Goal: Transaction & Acquisition: Purchase product/service

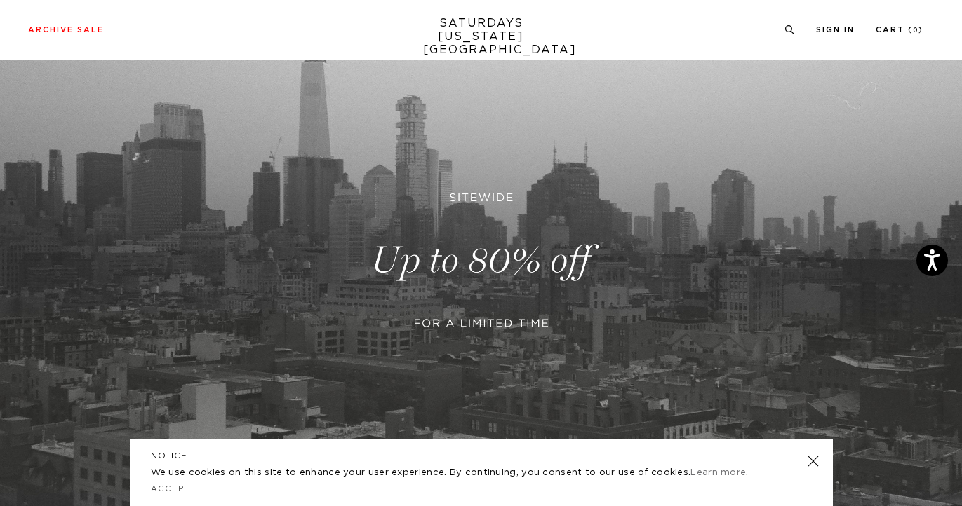
scroll to position [124, 0]
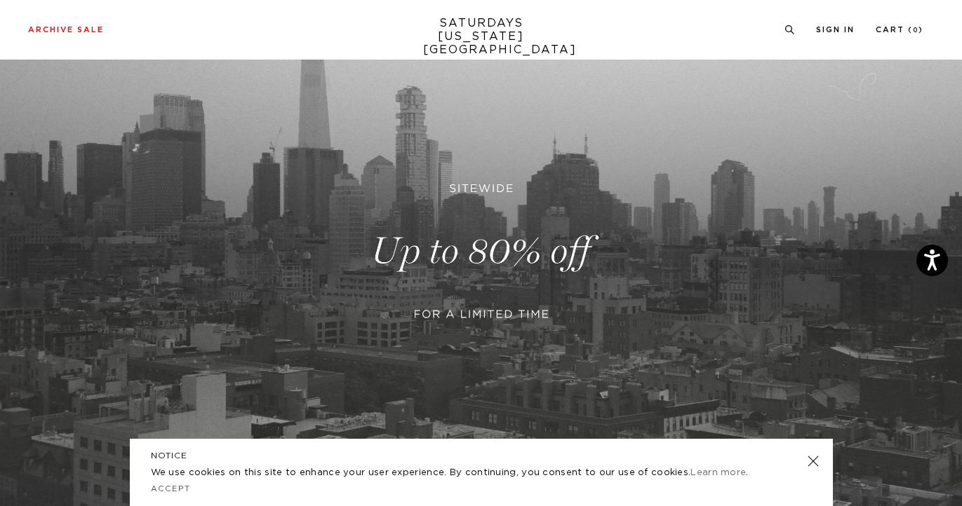
click at [459, 255] on link at bounding box center [481, 251] width 962 height 589
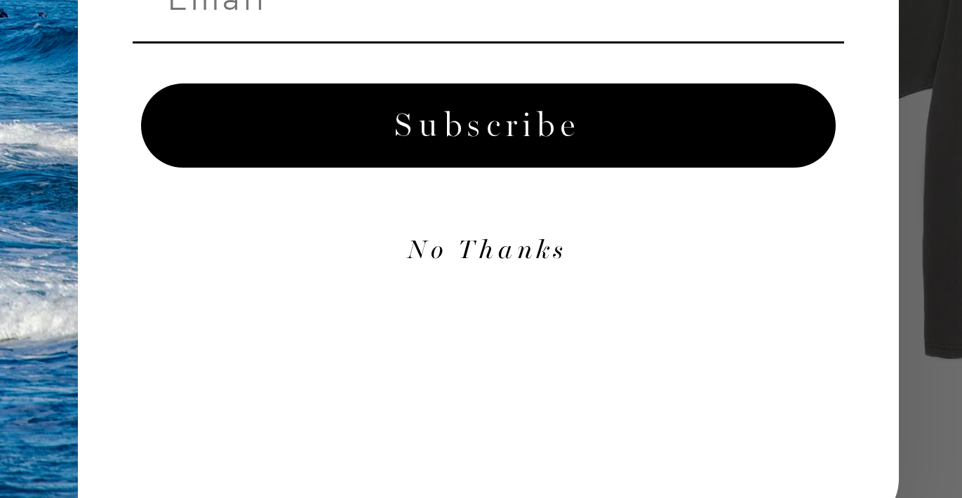
scroll to position [75, 8]
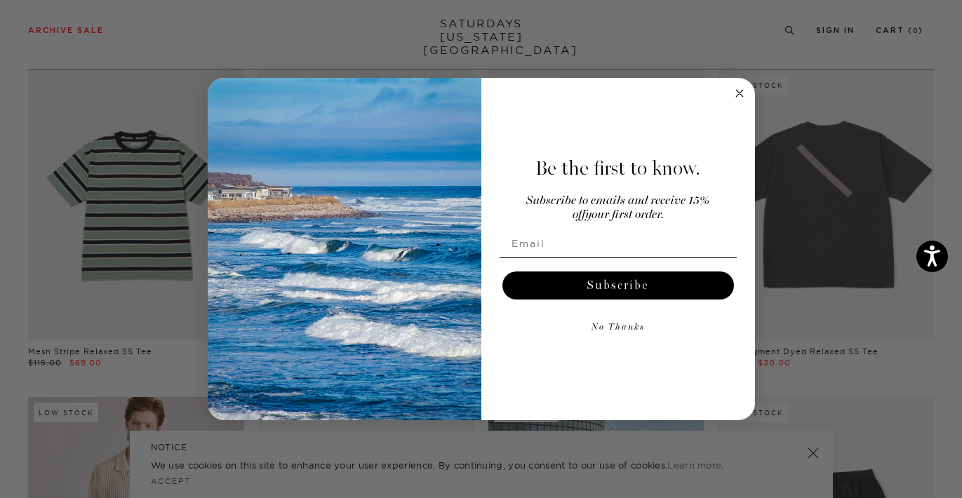
click at [611, 329] on button "No Thanks" at bounding box center [617, 328] width 237 height 28
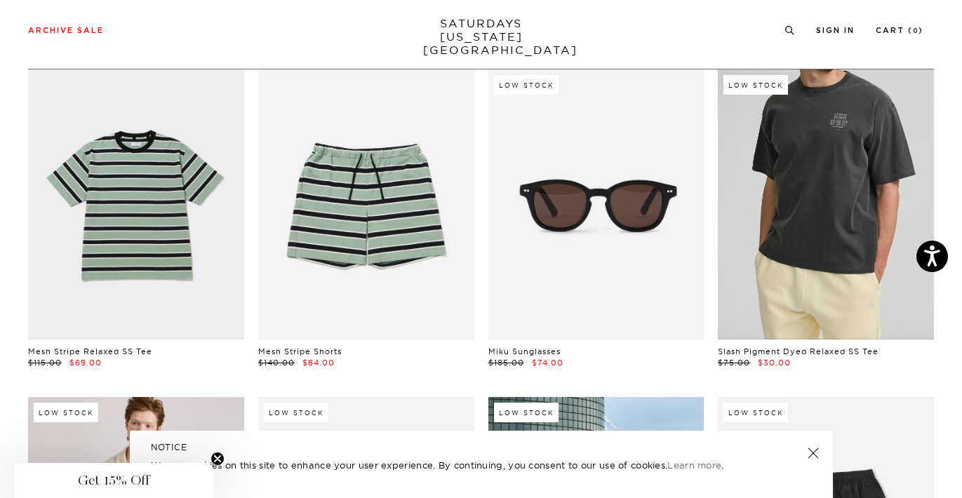
click at [814, 188] on link at bounding box center [826, 204] width 216 height 270
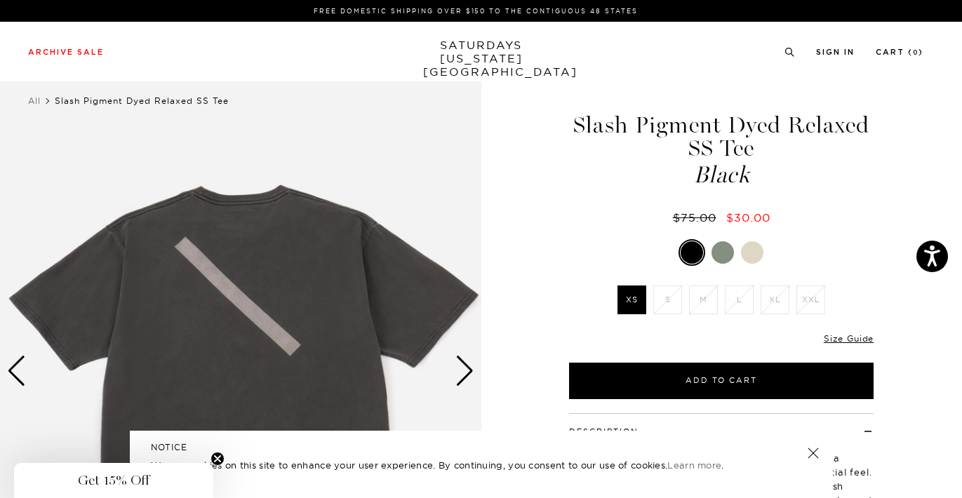
click at [720, 250] on div at bounding box center [722, 252] width 22 height 22
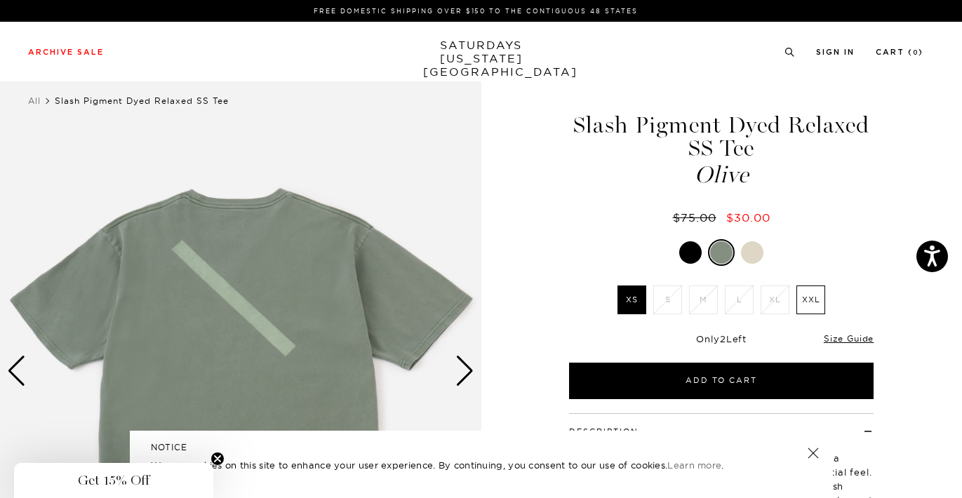
click at [754, 251] on div at bounding box center [752, 252] width 22 height 22
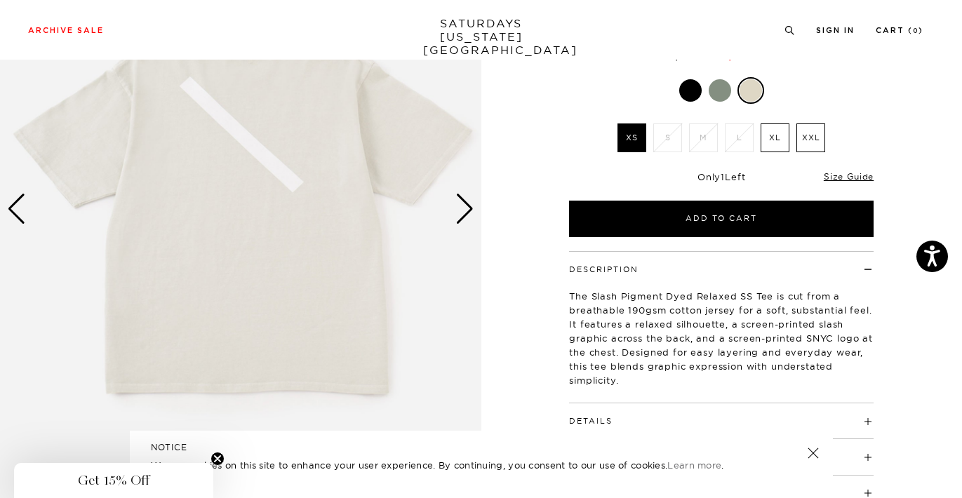
scroll to position [163, 0]
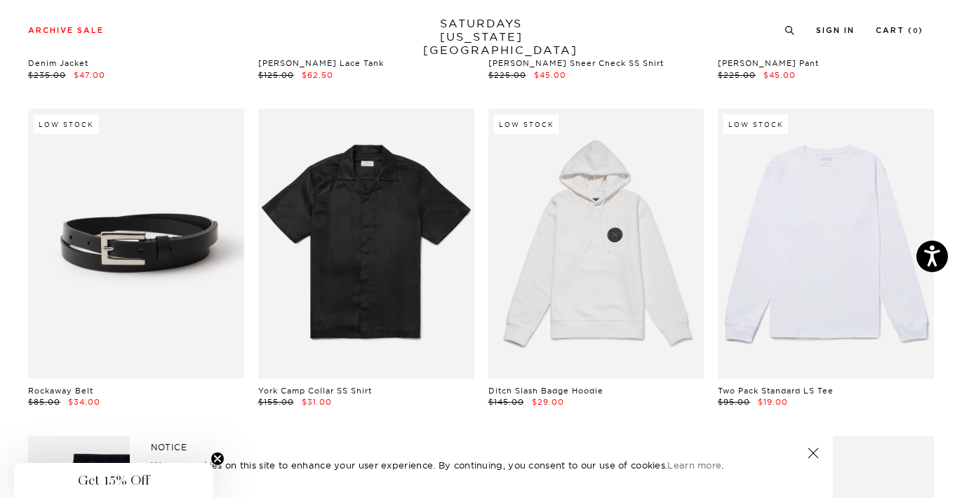
scroll to position [1019, 8]
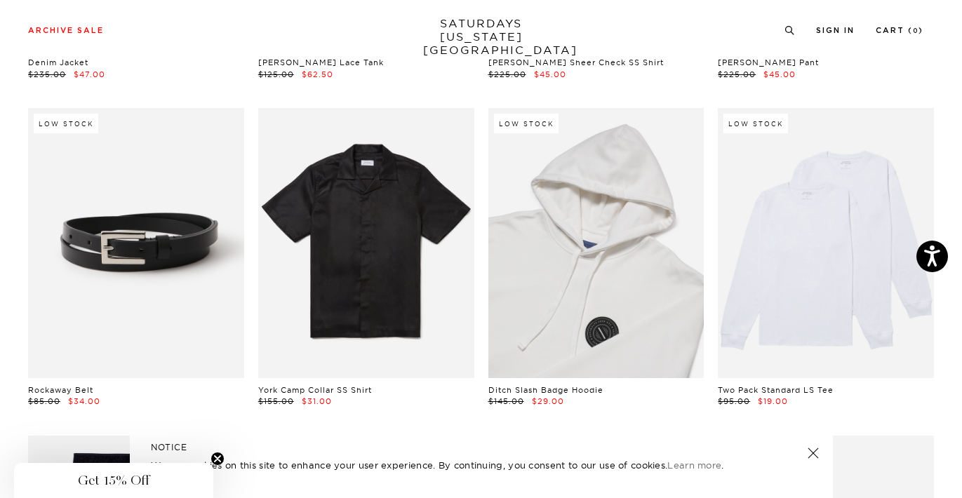
click at [567, 231] on link at bounding box center [596, 243] width 216 height 270
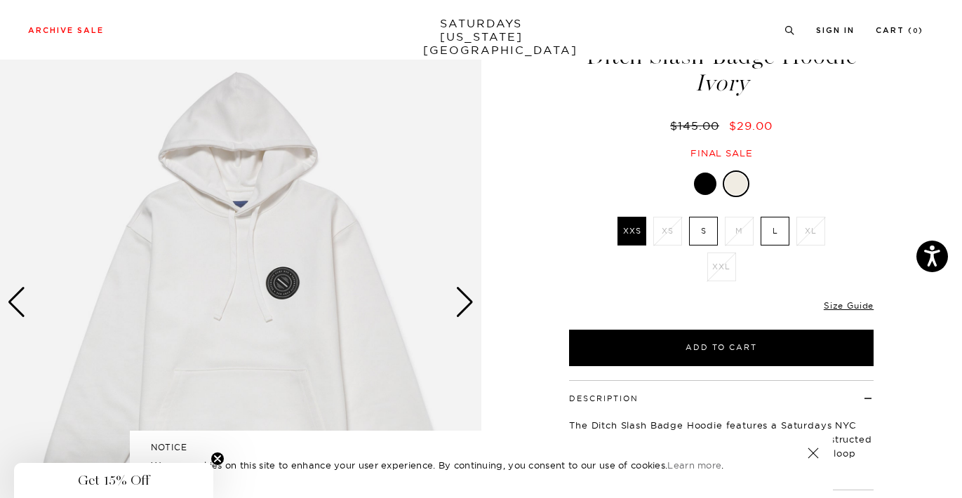
scroll to position [73, 0]
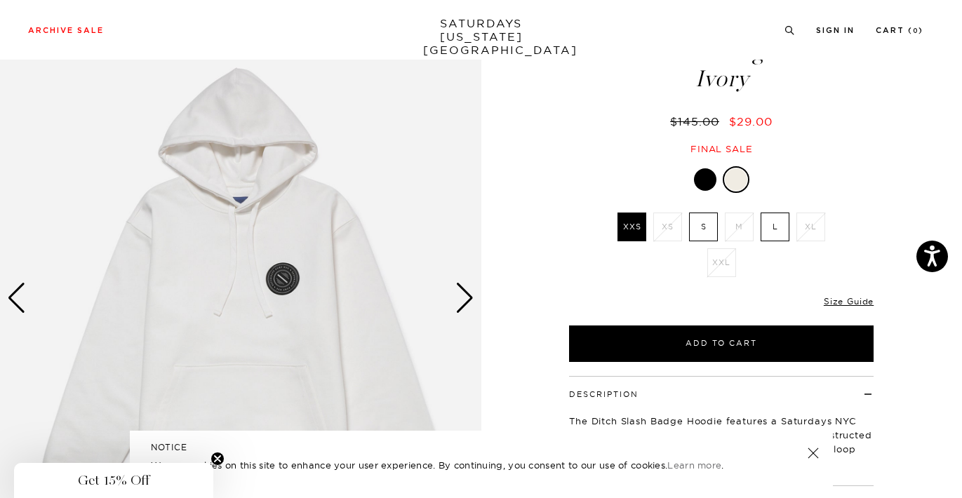
click at [707, 177] on div at bounding box center [705, 179] width 22 height 22
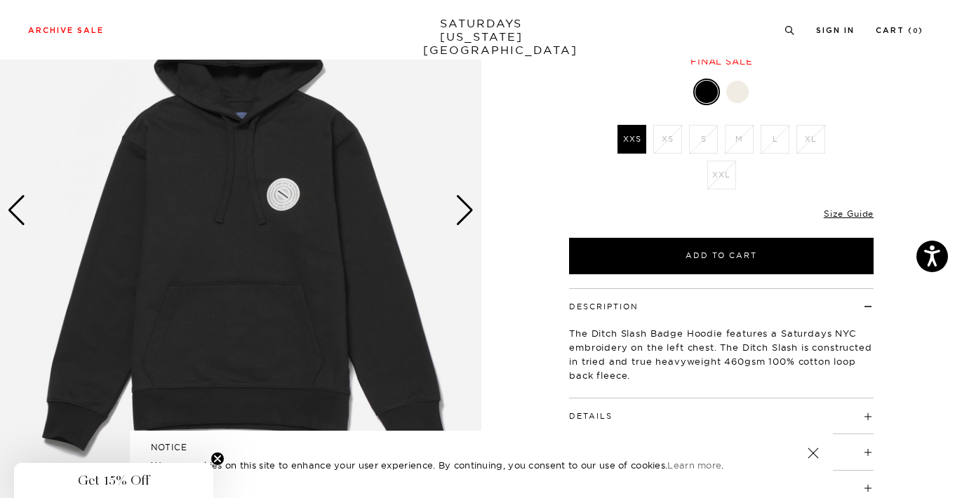
scroll to position [134, 0]
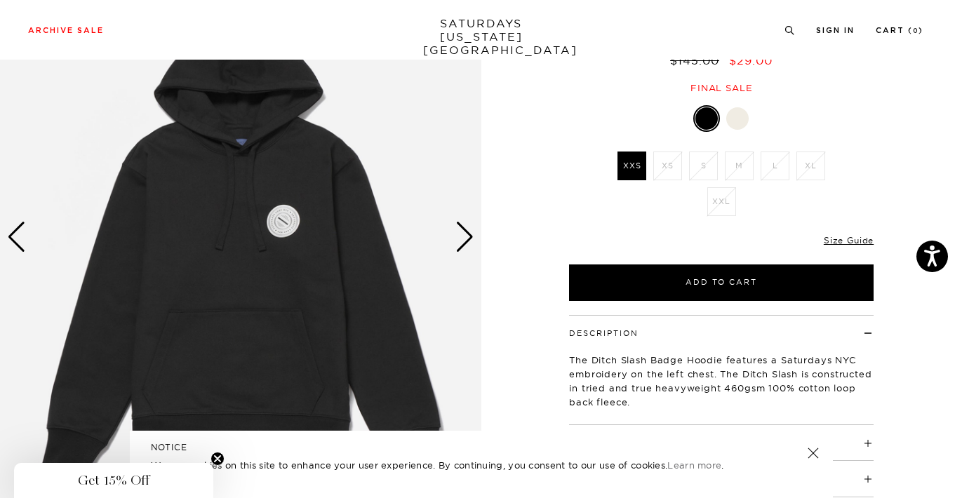
click at [737, 114] on div at bounding box center [737, 118] width 22 height 22
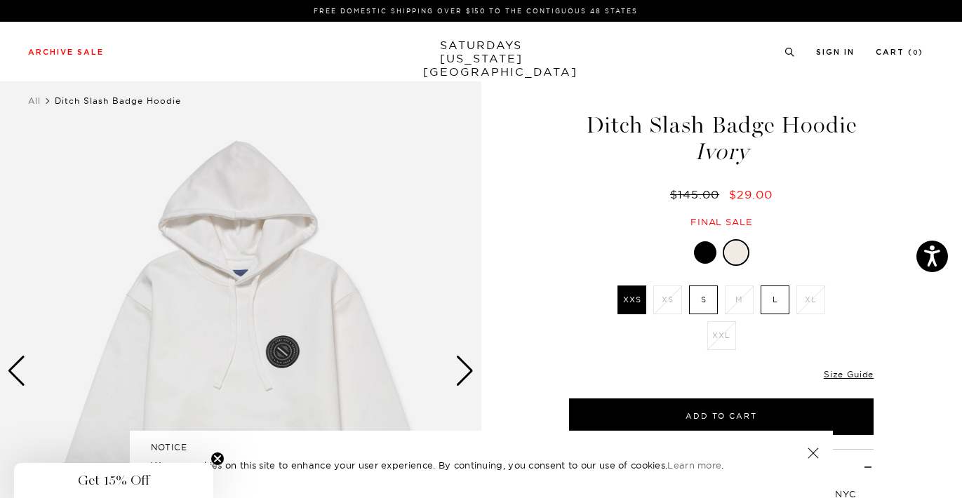
click at [701, 298] on label "S" at bounding box center [703, 299] width 29 height 29
click at [0, 0] on input "S" at bounding box center [0, 0] width 0 height 0
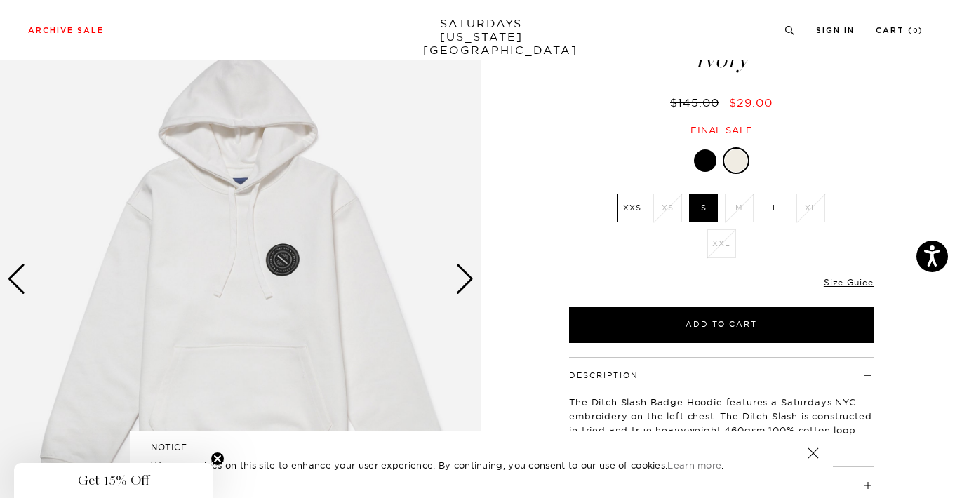
scroll to position [101, 0]
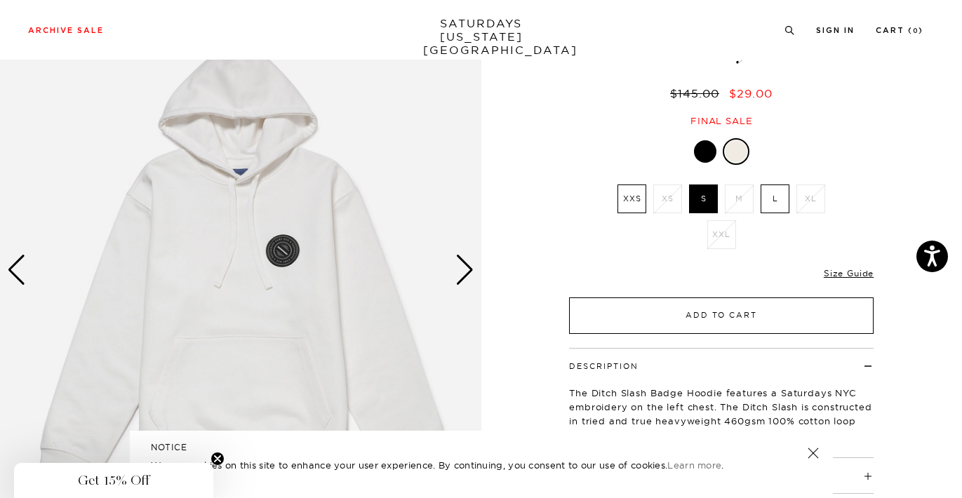
click at [688, 317] on button "Add to Cart" at bounding box center [721, 315] width 304 height 36
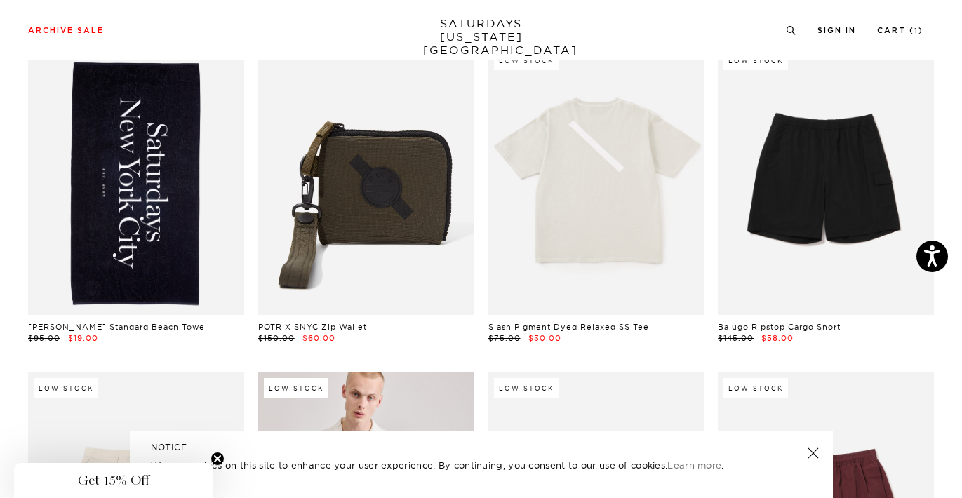
scroll to position [1412, 8]
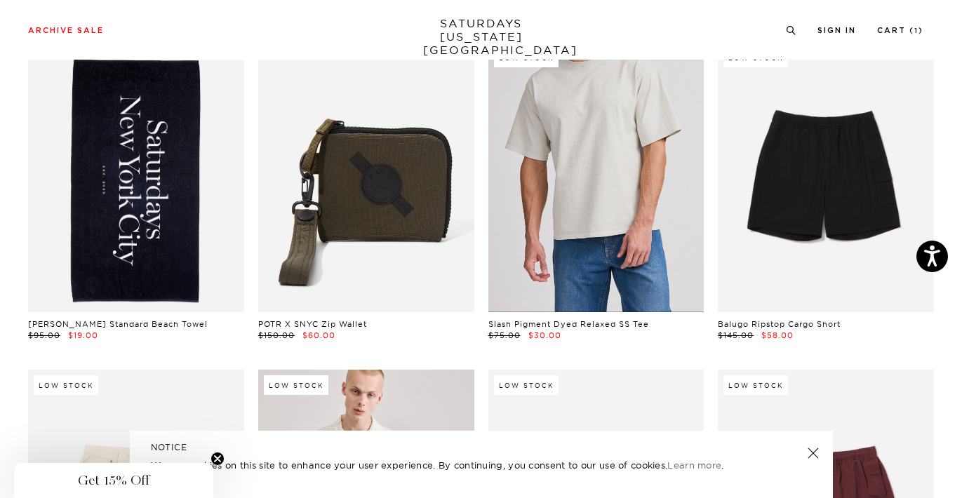
click at [592, 167] on link at bounding box center [596, 177] width 216 height 270
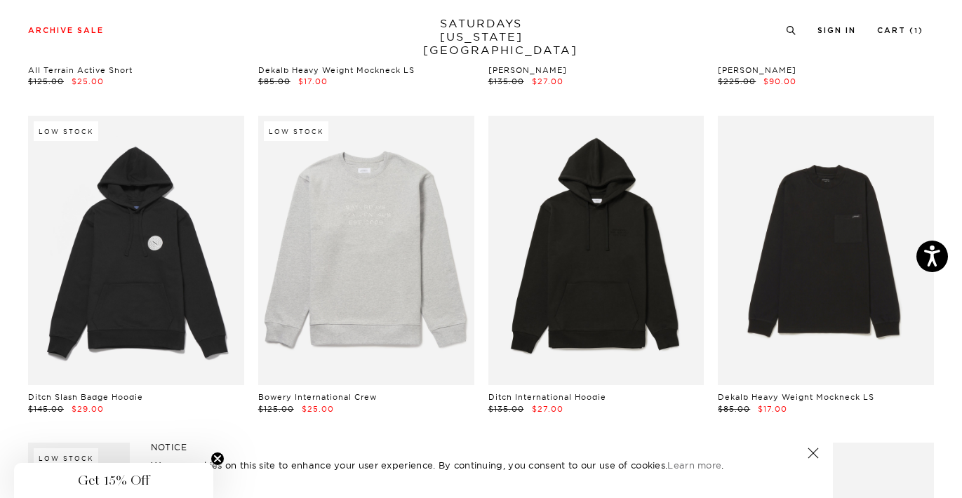
scroll to position [6264, 8]
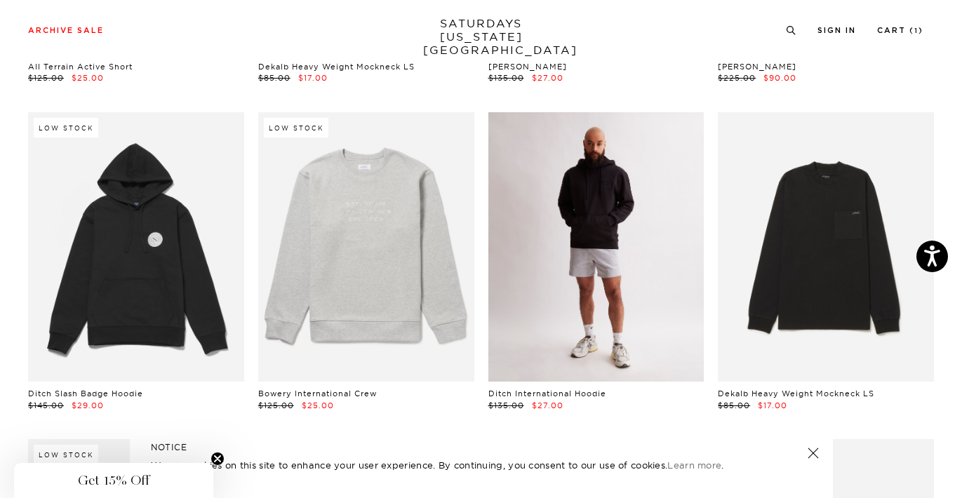
click at [587, 212] on link at bounding box center [596, 247] width 216 height 270
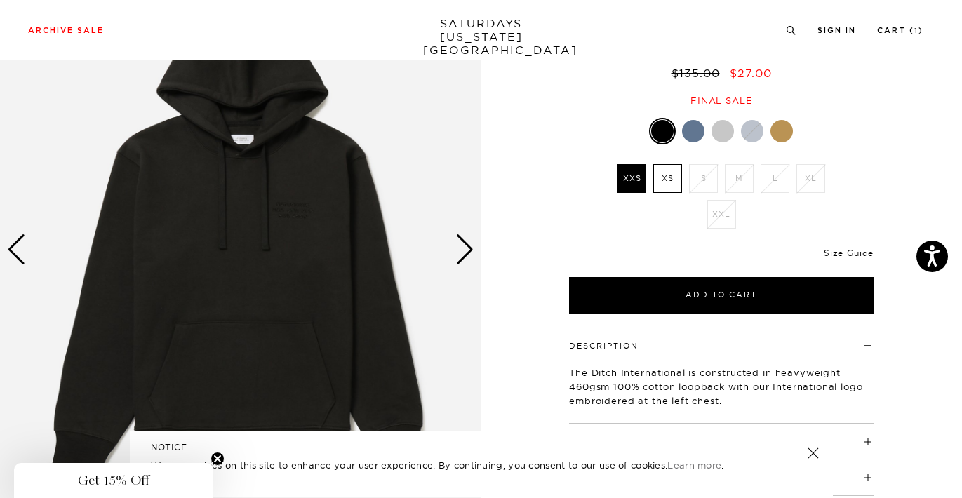
scroll to position [123, 0]
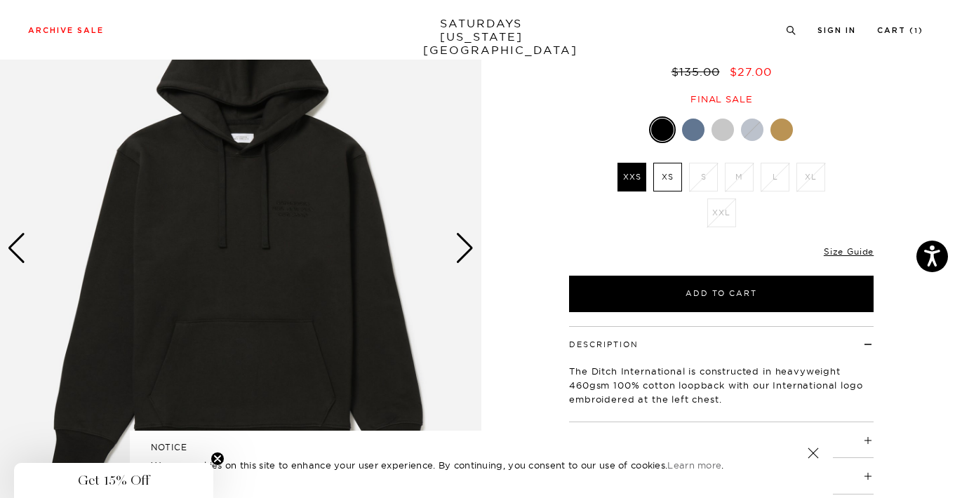
click at [459, 243] on div "Next slide" at bounding box center [464, 248] width 19 height 31
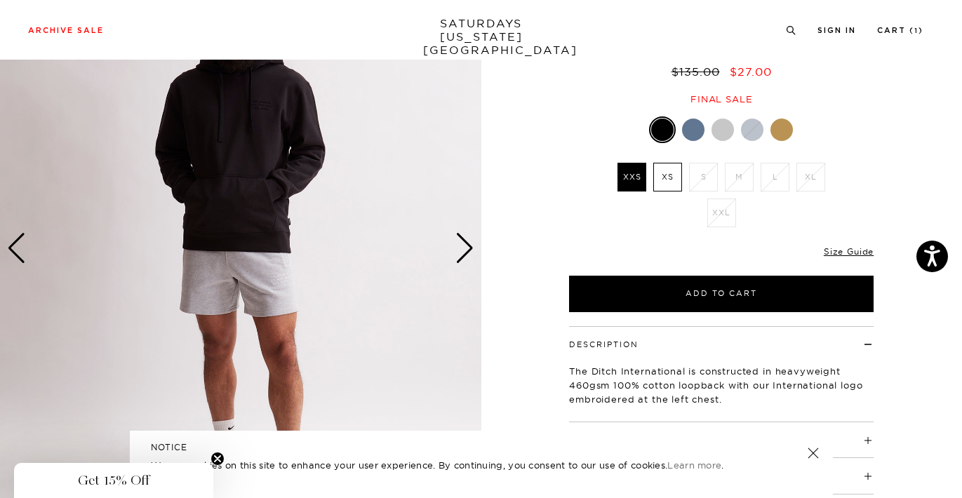
click at [459, 243] on div "Next slide" at bounding box center [464, 248] width 19 height 31
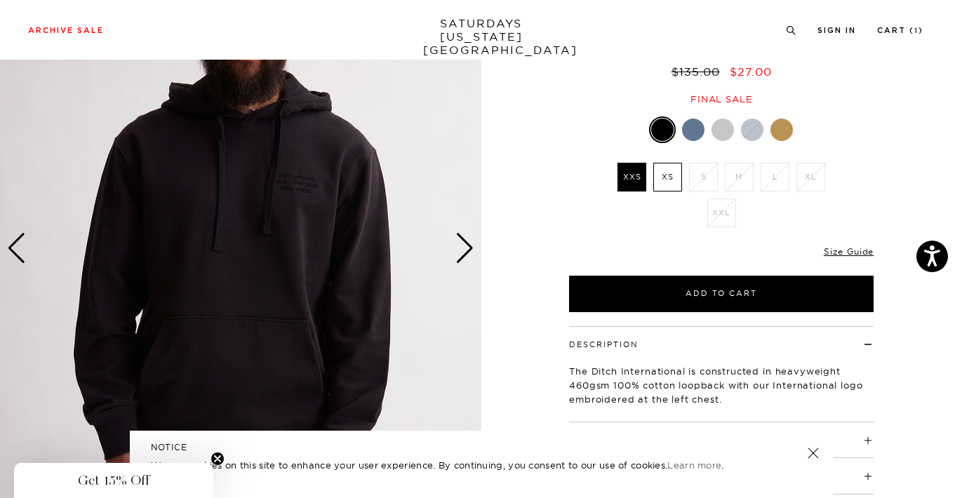
click at [690, 130] on div at bounding box center [693, 130] width 22 height 22
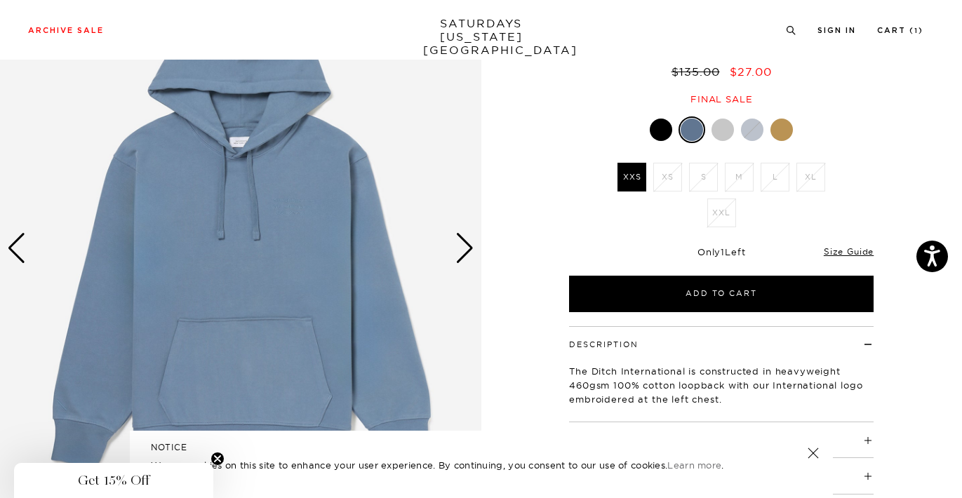
scroll to position [127, 0]
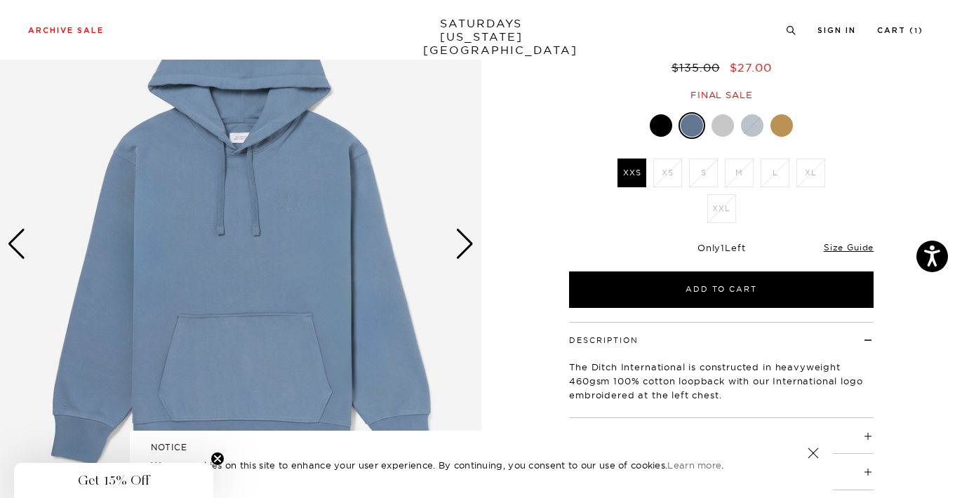
click at [724, 128] on div at bounding box center [722, 125] width 22 height 22
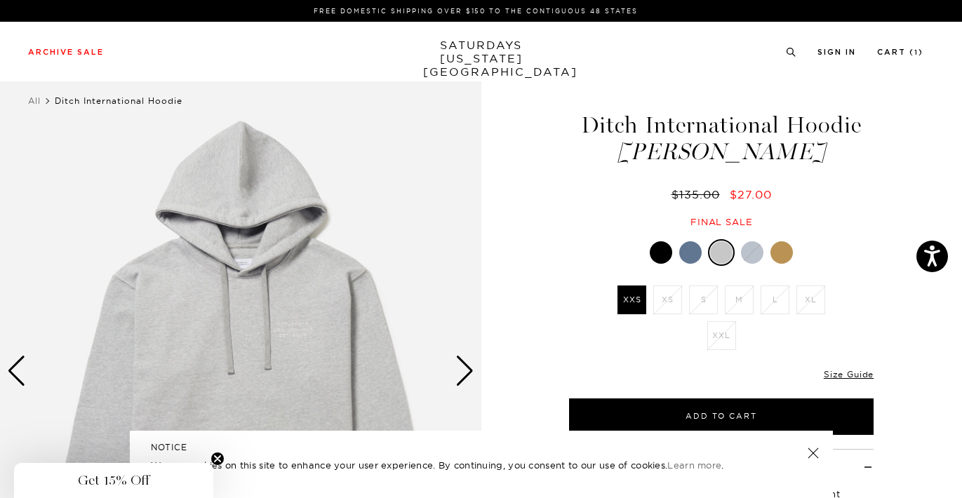
click at [762, 257] on div at bounding box center [752, 252] width 22 height 22
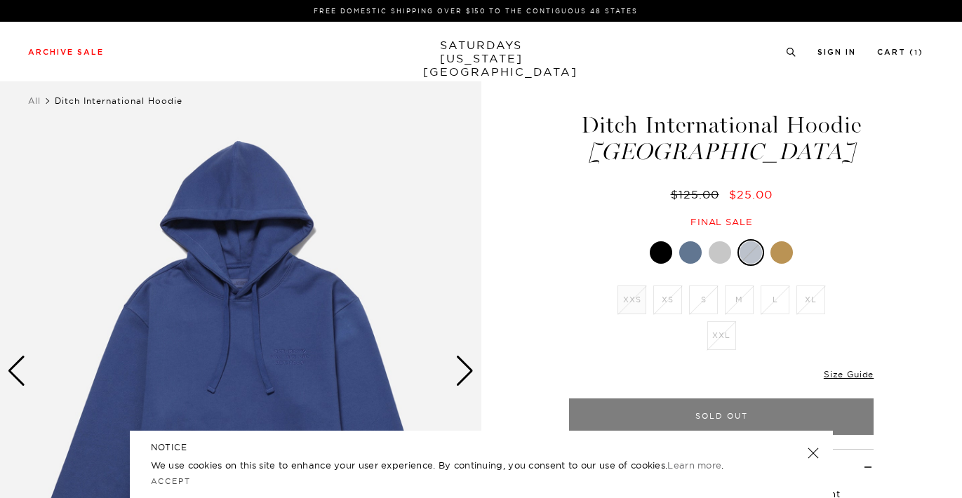
click at [781, 224] on div "Final sale" at bounding box center [721, 222] width 309 height 12
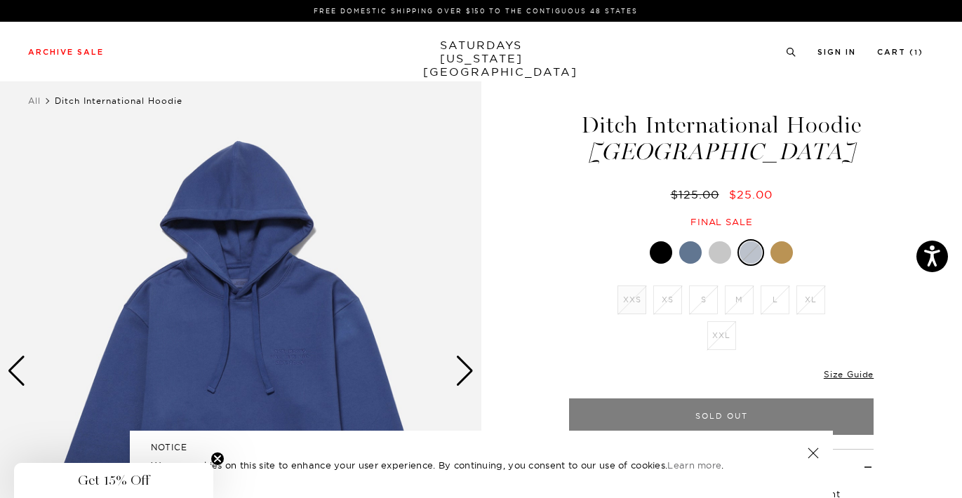
click at [779, 253] on div at bounding box center [781, 252] width 22 height 22
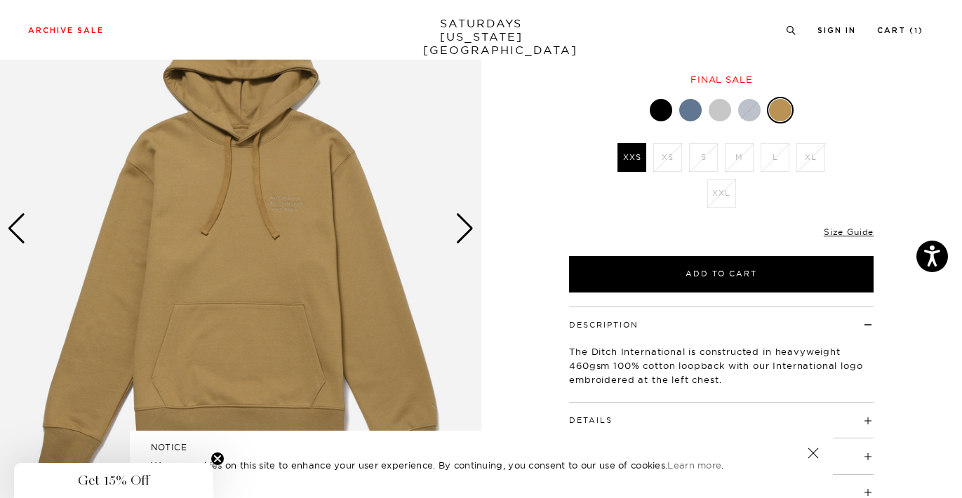
scroll to position [106, 0]
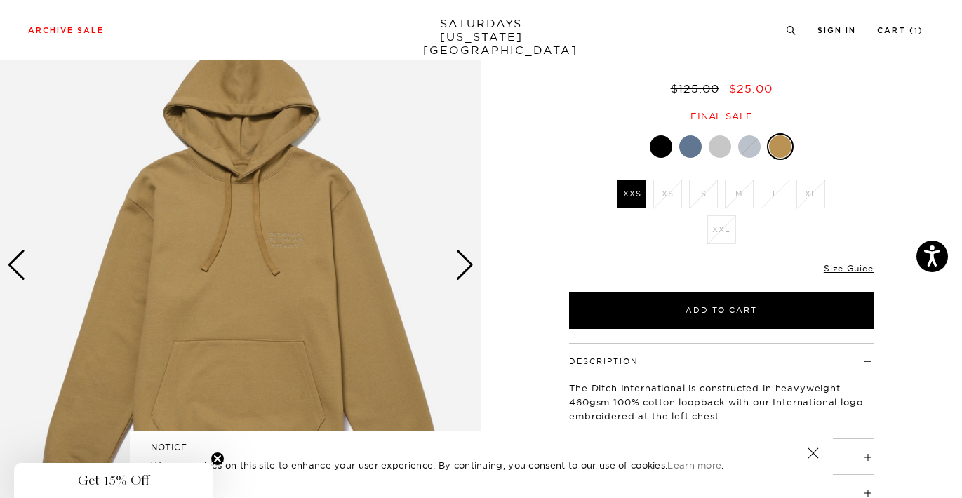
click at [660, 145] on div at bounding box center [661, 146] width 22 height 22
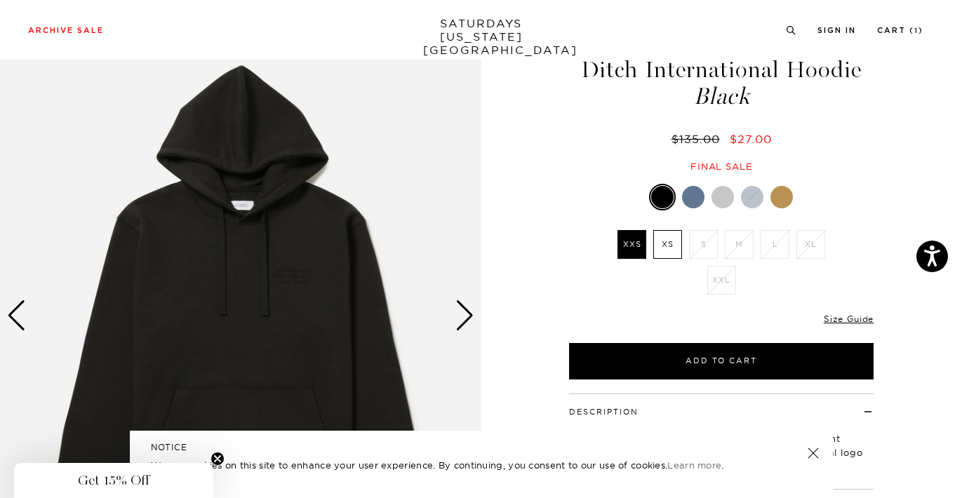
scroll to position [124, 0]
